Goal: Information Seeking & Learning: Stay updated

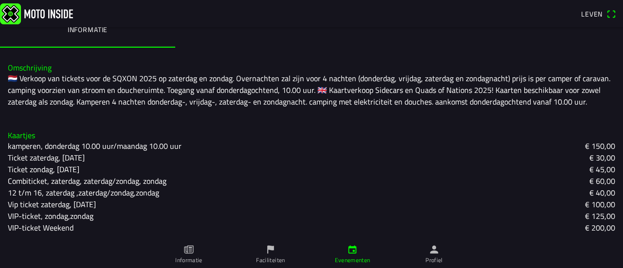
scroll to position [196, 0]
click at [269, 252] on icon "vlag" at bounding box center [270, 249] width 11 height 11
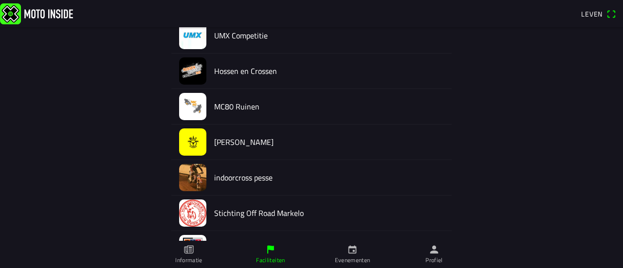
scroll to position [574, 0]
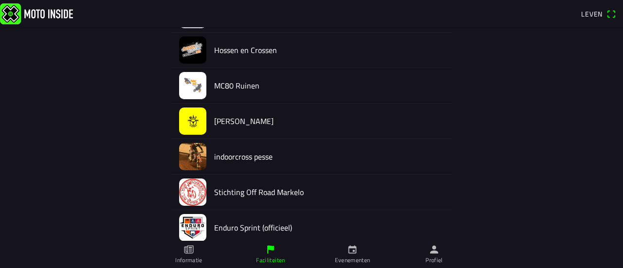
click at [189, 251] on icon "papier" at bounding box center [189, 249] width 3 height 5
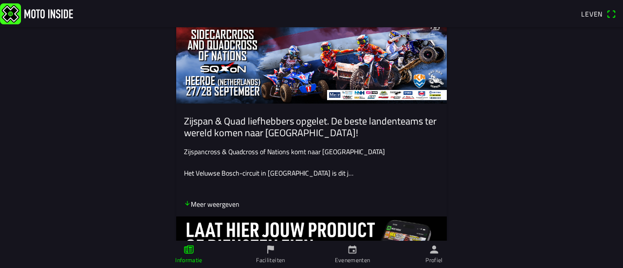
scroll to position [195, 0]
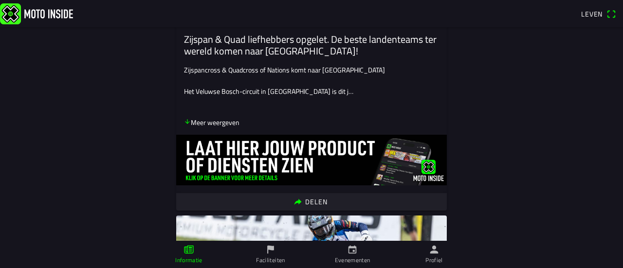
click at [213, 123] on font "Meer weergeven" at bounding box center [215, 122] width 49 height 10
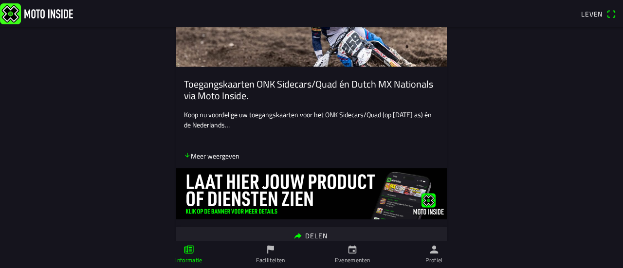
scroll to position [675, 0]
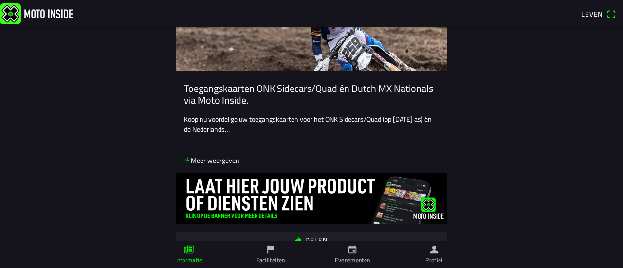
click at [221, 165] on font "Meer weergeven" at bounding box center [215, 160] width 49 height 10
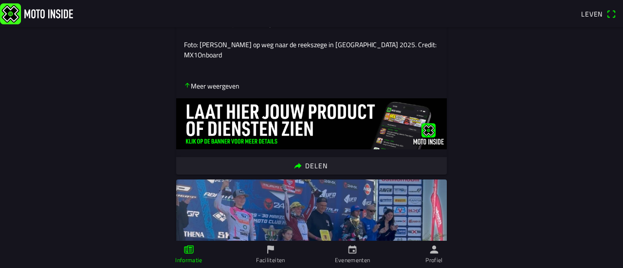
scroll to position [878, 0]
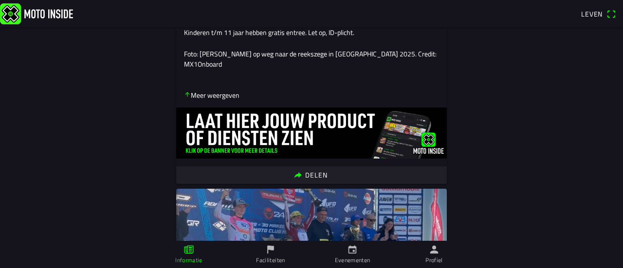
click at [214, 100] on font "Meer weergeven" at bounding box center [215, 95] width 49 height 10
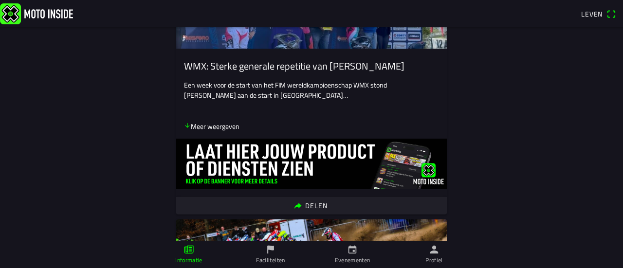
scroll to position [970, 0]
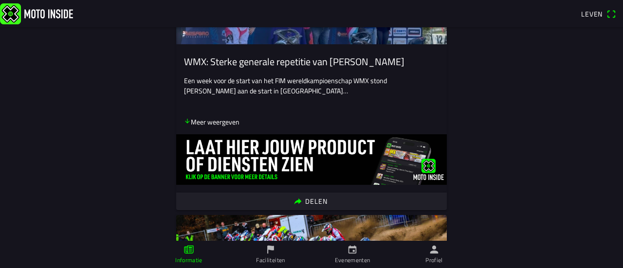
click at [207, 127] on font "Meer weergeven" at bounding box center [215, 122] width 49 height 10
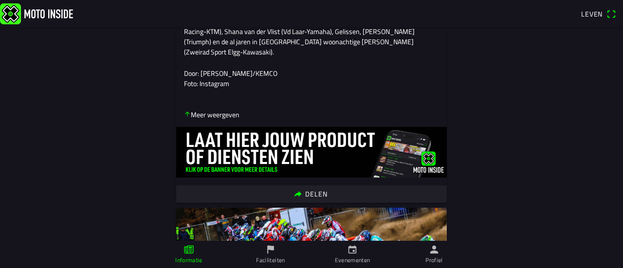
scroll to position [1192, 0]
